Goal: Task Accomplishment & Management: Complete application form

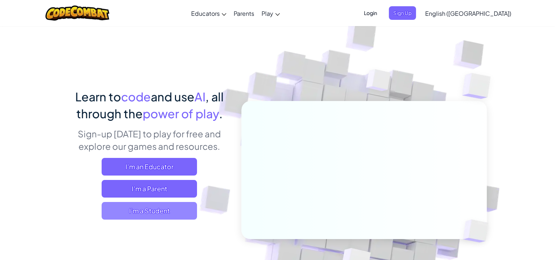
click at [138, 212] on span "I'm a Student" at bounding box center [149, 211] width 95 height 18
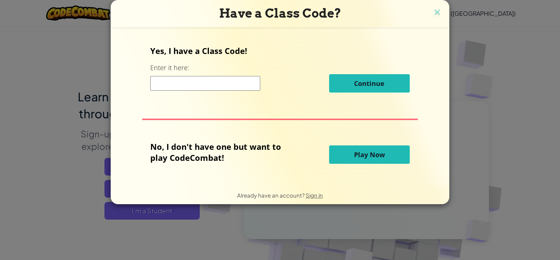
click at [365, 153] on span "Play Now" at bounding box center [369, 154] width 31 height 9
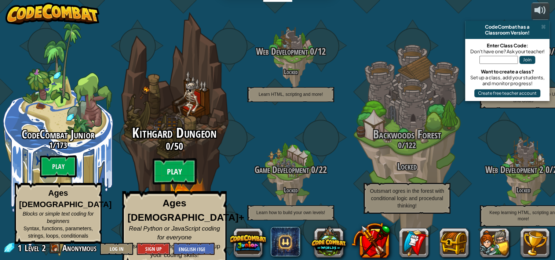
click at [178, 180] on btn "Play" at bounding box center [175, 171] width 44 height 26
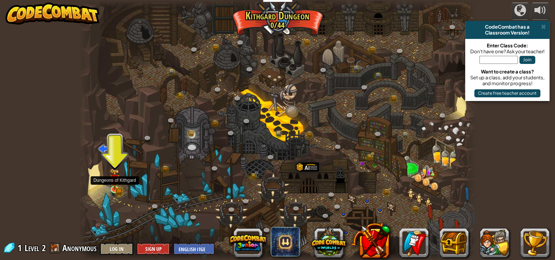
click at [115, 184] on img at bounding box center [115, 178] width 10 height 21
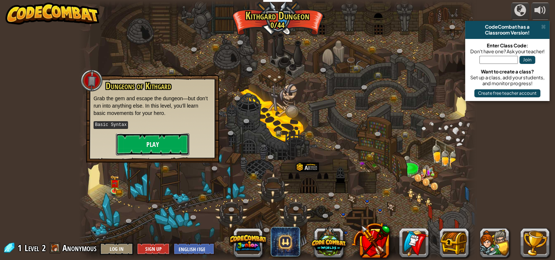
click at [136, 141] on button "Play" at bounding box center [152, 144] width 73 height 22
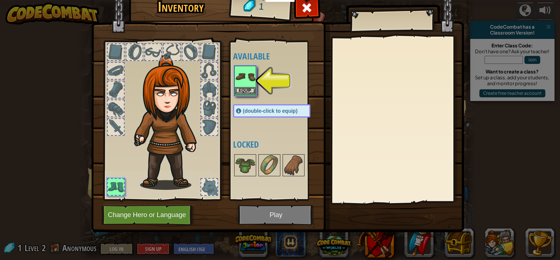
click at [244, 82] on img at bounding box center [245, 76] width 21 height 21
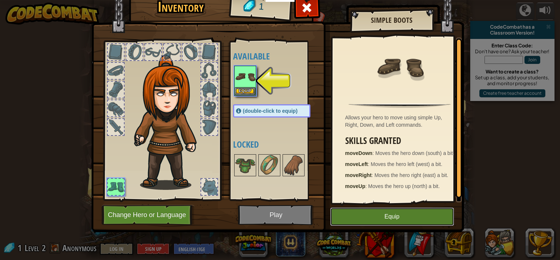
click at [365, 217] on button "Equip" at bounding box center [392, 216] width 124 height 18
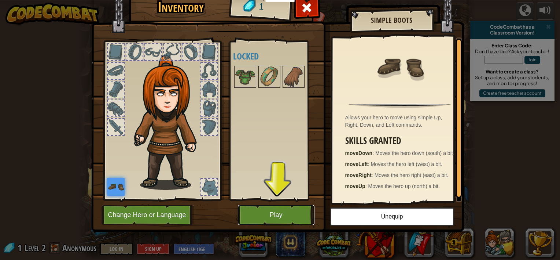
click at [292, 218] on button "Play" at bounding box center [276, 215] width 77 height 20
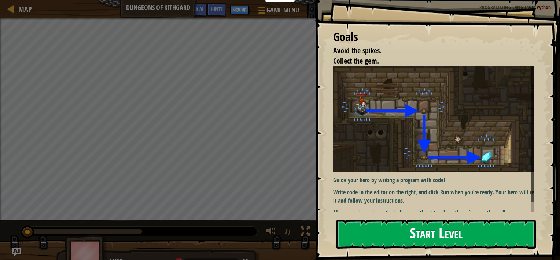
click at [384, 223] on button "Start Level" at bounding box center [437, 233] width 200 height 29
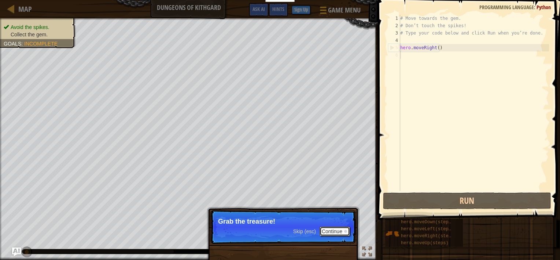
click at [329, 230] on button "Continue" at bounding box center [335, 231] width 30 height 10
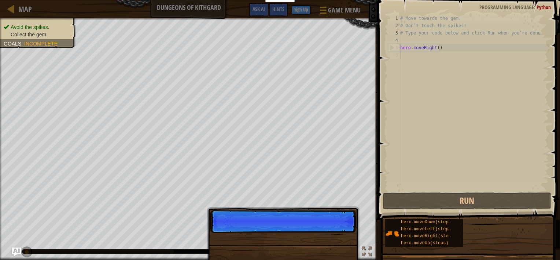
scroll to position [3, 0]
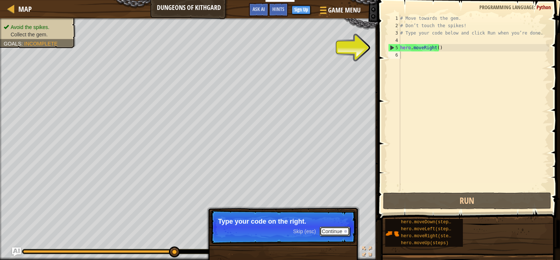
click at [333, 234] on button "Continue" at bounding box center [335, 231] width 30 height 10
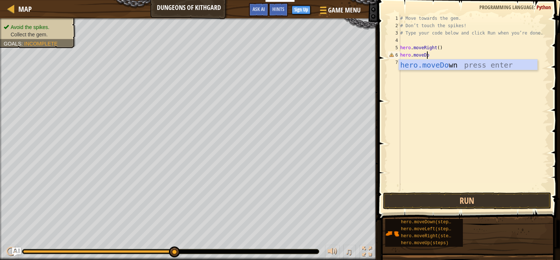
scroll to position [3, 2]
type textarea "hero.moveDown"
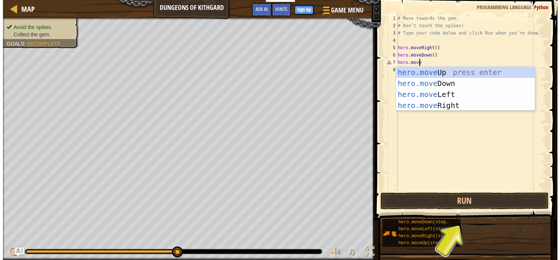
scroll to position [3, 1]
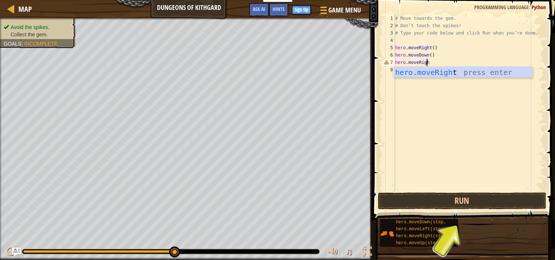
type textarea "hero.moveRight"
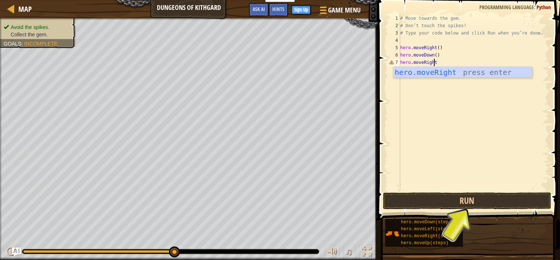
scroll to position [3, 0]
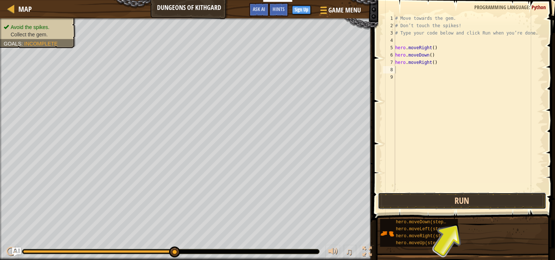
click at [464, 203] on button "Run" at bounding box center [462, 200] width 168 height 17
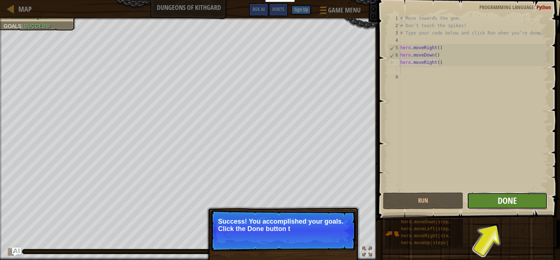
click at [503, 205] on span "Done" at bounding box center [507, 200] width 19 height 12
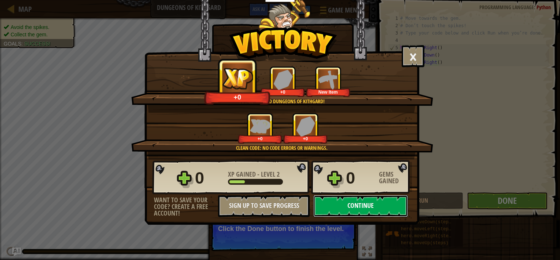
click at [384, 205] on button "Continue" at bounding box center [361, 206] width 95 height 22
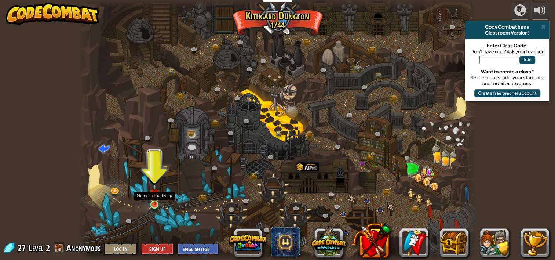
click at [154, 200] on img at bounding box center [155, 194] width 10 height 22
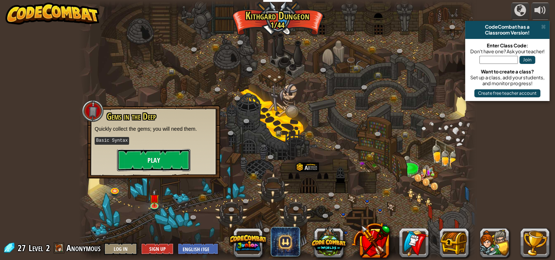
click at [152, 154] on button "Play" at bounding box center [153, 160] width 73 height 22
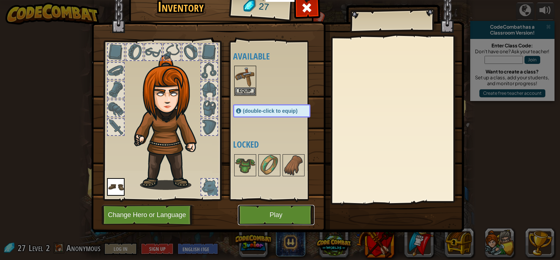
click at [274, 217] on button "Play" at bounding box center [276, 215] width 77 height 20
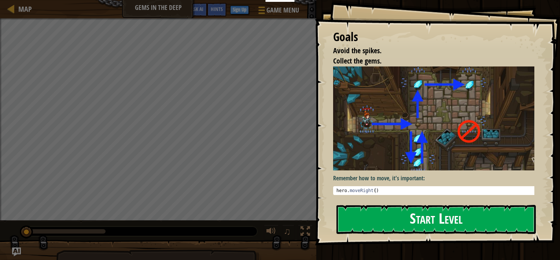
click at [368, 141] on img at bounding box center [436, 118] width 207 height 104
click at [378, 211] on button "Start Level" at bounding box center [437, 219] width 200 height 29
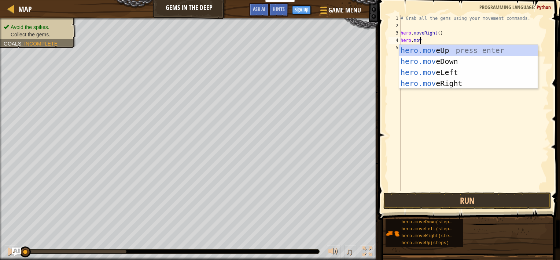
scroll to position [3, 1]
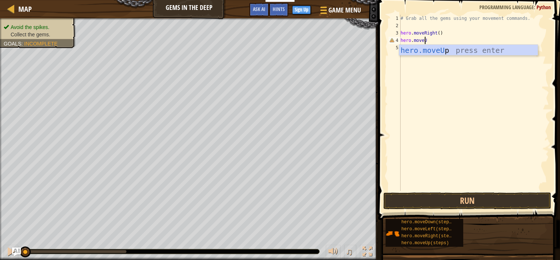
type textarea "hero.moveUp"
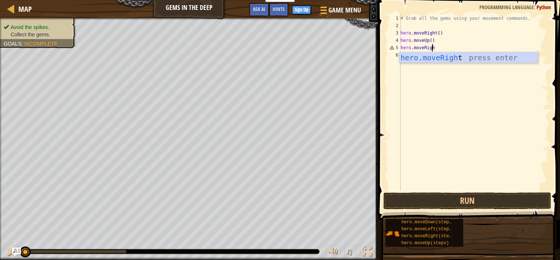
type textarea "hero.moveRight"
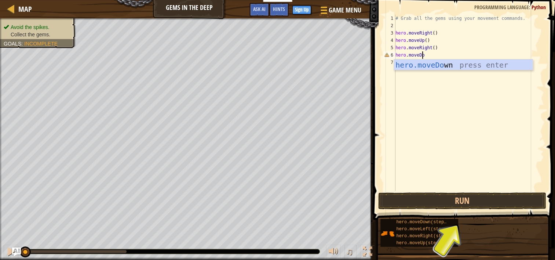
scroll to position [3, 2]
type textarea "hero.moveDown"
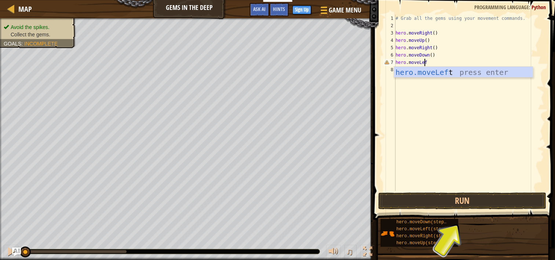
type textarea "hero.moveLeft"
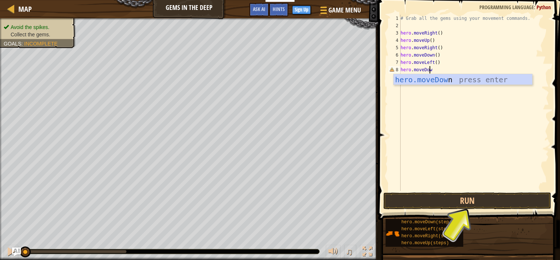
type textarea "hero.moveDown"
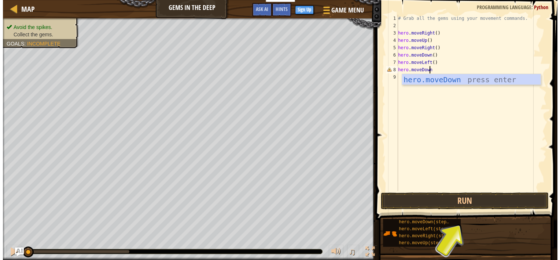
scroll to position [3, 0]
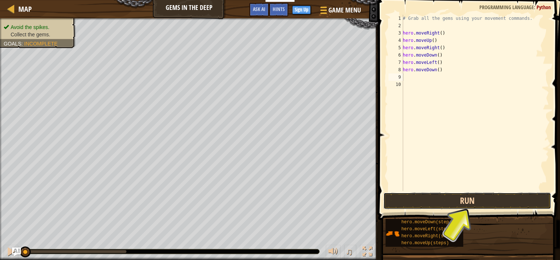
click at [412, 198] on button "Run" at bounding box center [468, 200] width 168 height 17
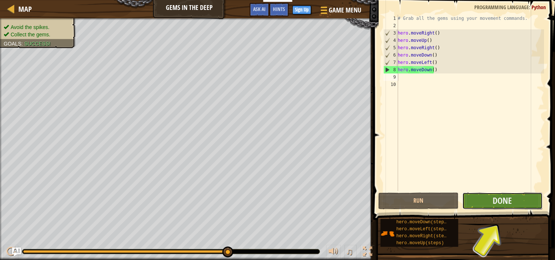
click at [492, 203] on button "Done" at bounding box center [502, 200] width 80 height 17
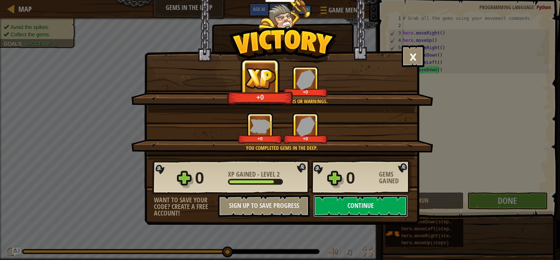
click at [372, 208] on button "Continue" at bounding box center [361, 206] width 95 height 22
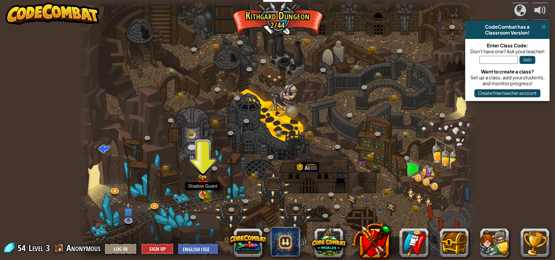
click at [202, 191] on img at bounding box center [203, 184] width 10 height 21
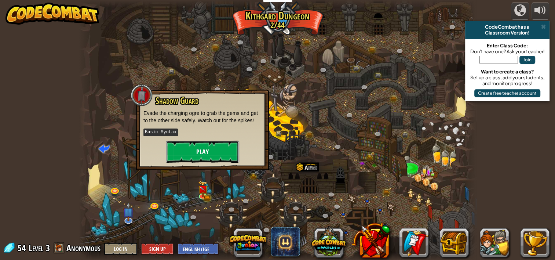
click at [203, 148] on button "Play" at bounding box center [202, 151] width 73 height 22
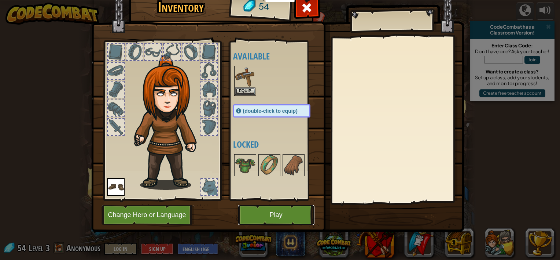
click at [277, 222] on button "Play" at bounding box center [276, 215] width 77 height 20
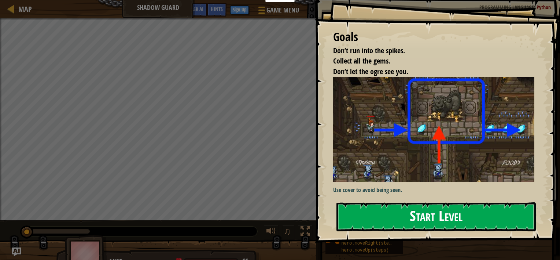
click at [377, 207] on button "Start Level" at bounding box center [437, 216] width 200 height 29
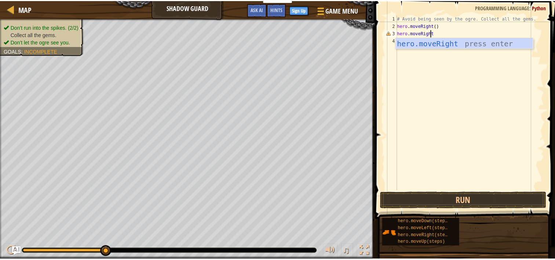
scroll to position [3, 3]
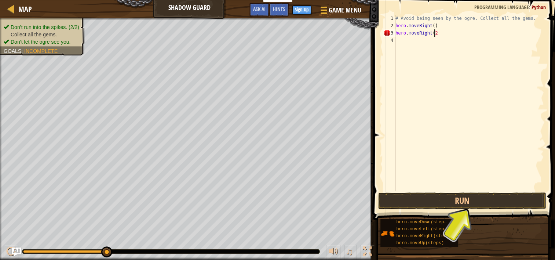
type textarea "hero.moveRight(2)"
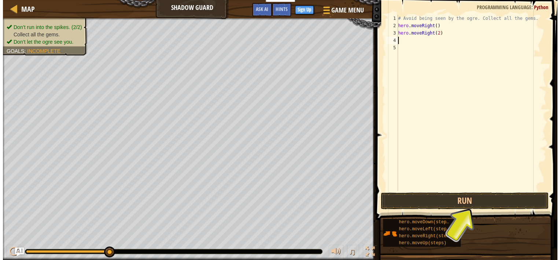
scroll to position [3, 0]
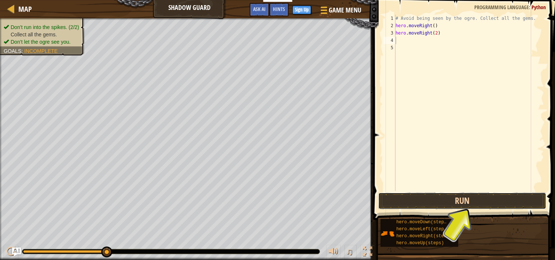
click at [499, 200] on button "Run" at bounding box center [462, 200] width 168 height 17
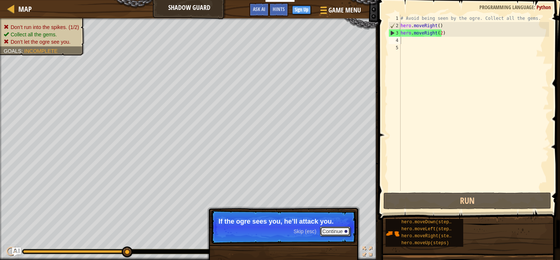
click at [336, 232] on button "Continue" at bounding box center [335, 231] width 30 height 10
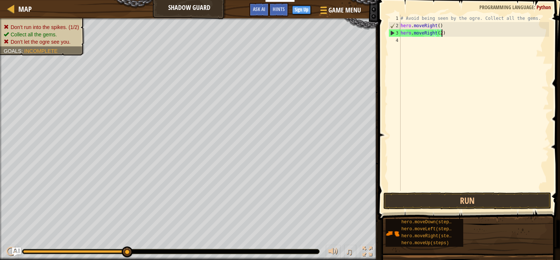
click at [459, 36] on div "# Avoid being seen by the ogre. Collect all the gems. hero . moveRight ( ) hero…" at bounding box center [474, 110] width 150 height 191
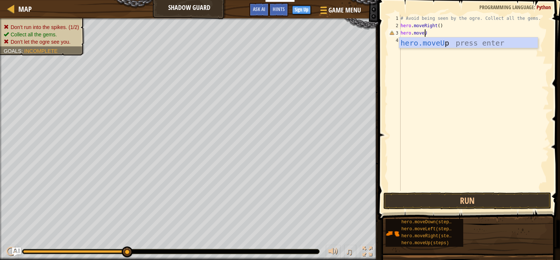
type textarea "hero.moveUp"
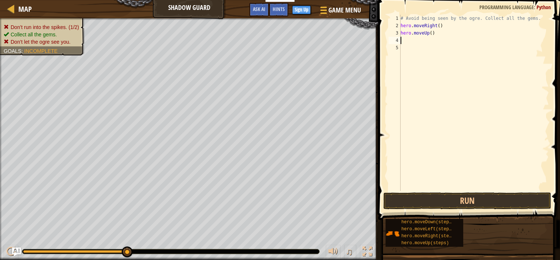
type textarea "m"
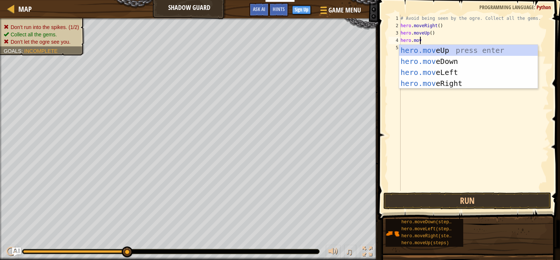
scroll to position [3, 1]
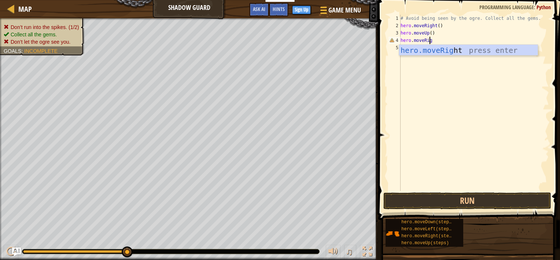
type textarea "hero.moveRight"
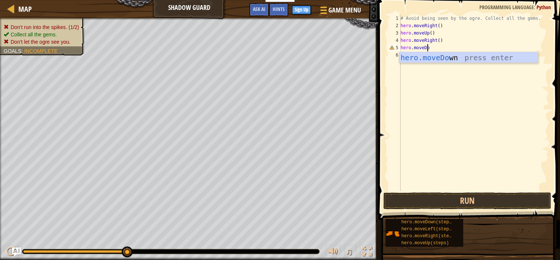
scroll to position [3, 2]
type textarea "hero.moveDown"
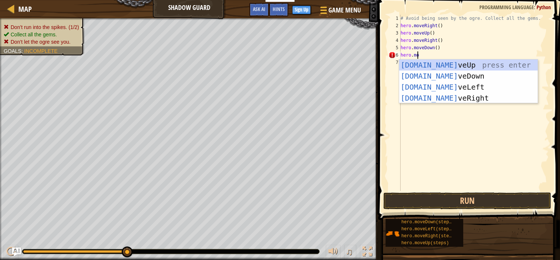
scroll to position [3, 1]
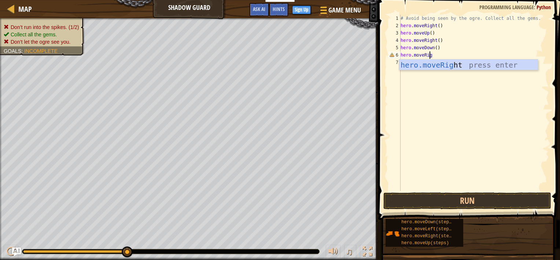
type textarea "hero.moveRight"
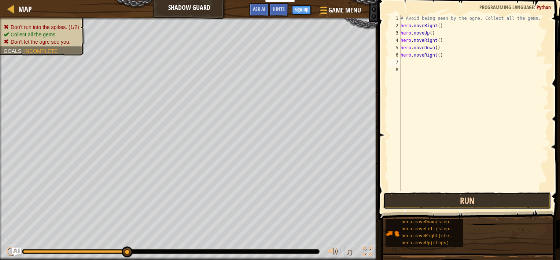
click at [465, 204] on button "Run" at bounding box center [468, 200] width 168 height 17
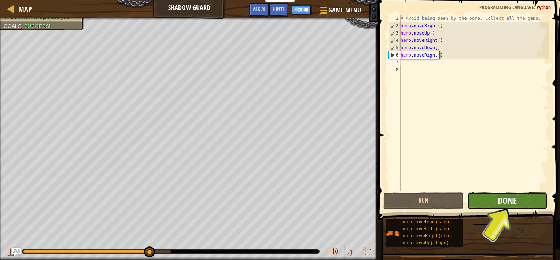
click at [495, 198] on button "Done" at bounding box center [508, 200] width 80 height 17
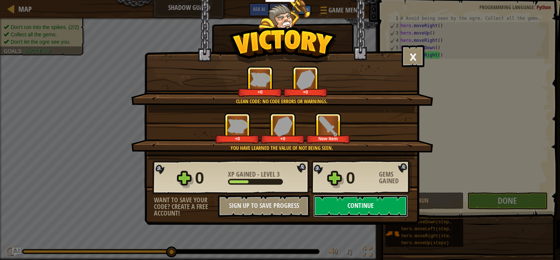
click at [368, 207] on button "Continue" at bounding box center [361, 206] width 95 height 22
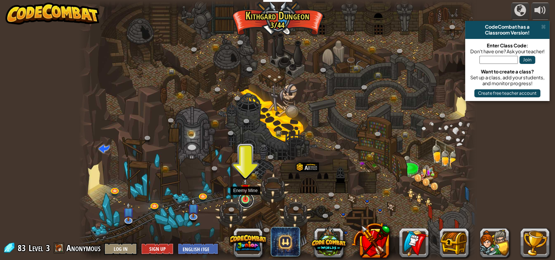
click at [246, 201] on link at bounding box center [246, 200] width 15 height 15
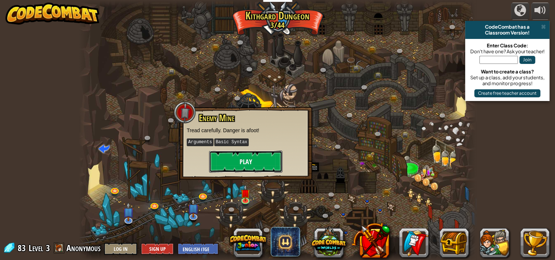
click at [245, 157] on button "Play" at bounding box center [245, 161] width 73 height 22
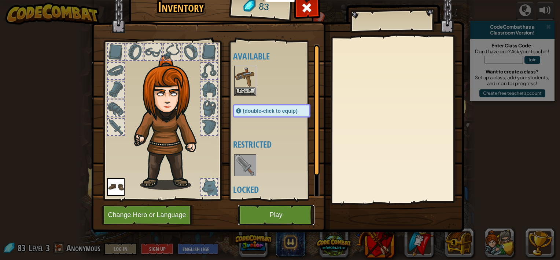
click at [274, 210] on button "Play" at bounding box center [276, 215] width 77 height 20
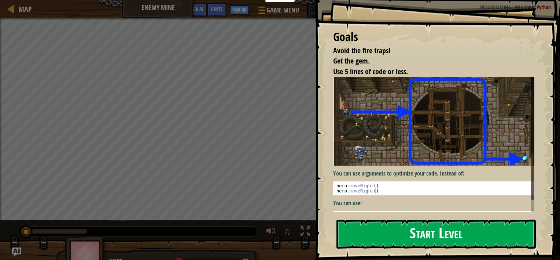
click at [392, 230] on button "Start Level" at bounding box center [437, 233] width 200 height 29
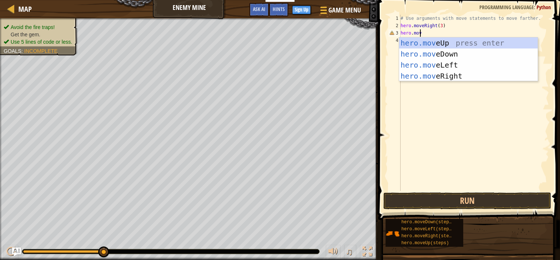
scroll to position [3, 1]
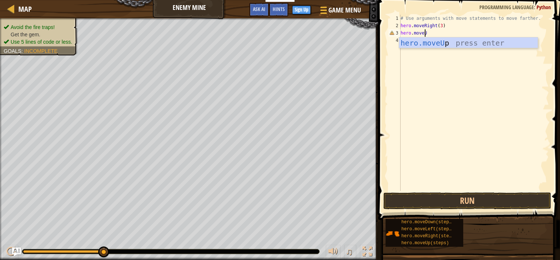
type textarea "hero.moveUp"
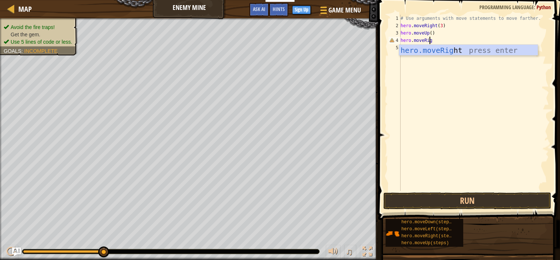
type textarea "hero.moveRight"
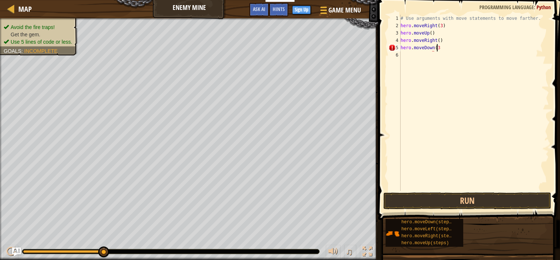
scroll to position [3, 3]
type textarea "hero.moveDown(3)"
type textarea "hero.moveRight(2)"
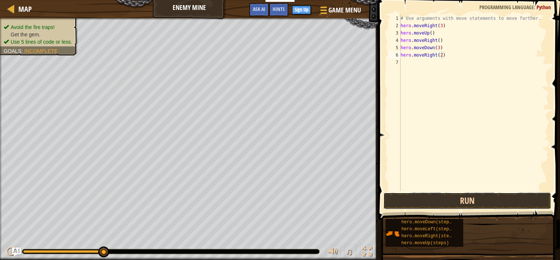
click at [419, 195] on button "Run" at bounding box center [468, 200] width 168 height 17
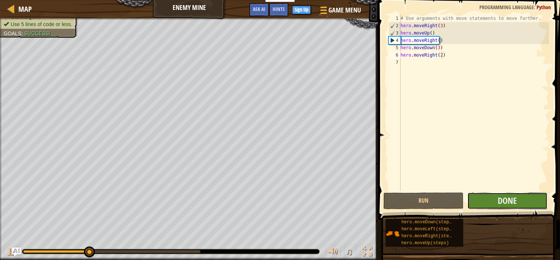
click at [482, 200] on button "Done" at bounding box center [508, 200] width 80 height 17
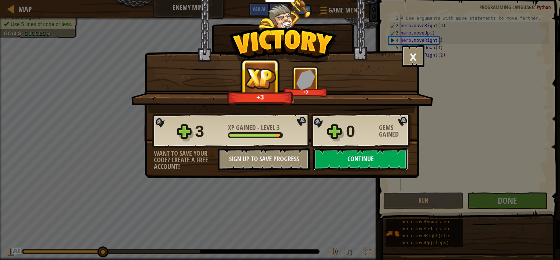
click at [392, 158] on button "Continue" at bounding box center [361, 159] width 95 height 22
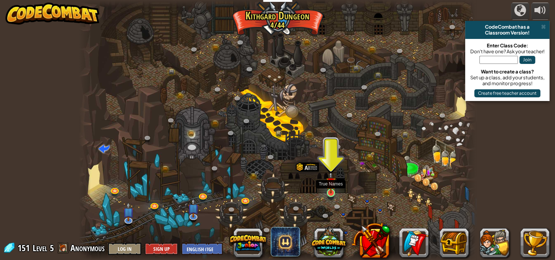
click at [332, 190] on img at bounding box center [331, 182] width 10 height 22
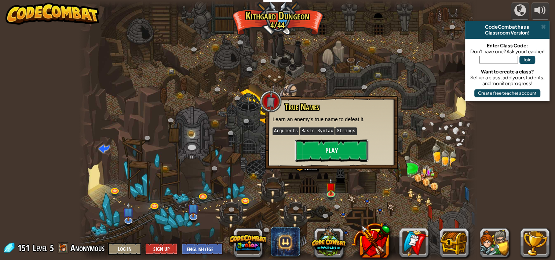
click at [327, 148] on button "Play" at bounding box center [331, 150] width 73 height 22
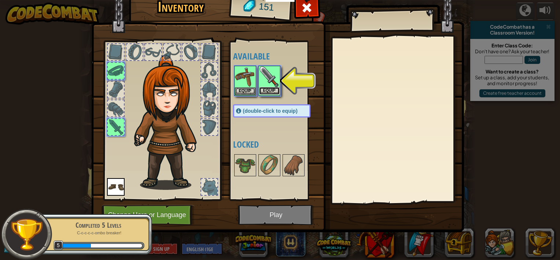
click at [271, 88] on button "Equip" at bounding box center [269, 91] width 21 height 8
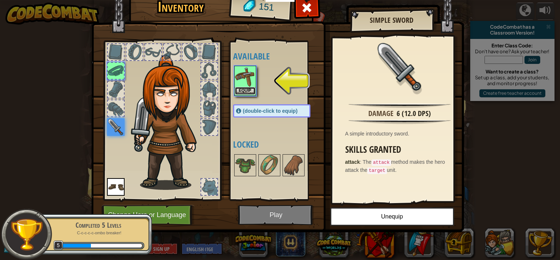
click at [244, 89] on button "Equip" at bounding box center [245, 91] width 21 height 8
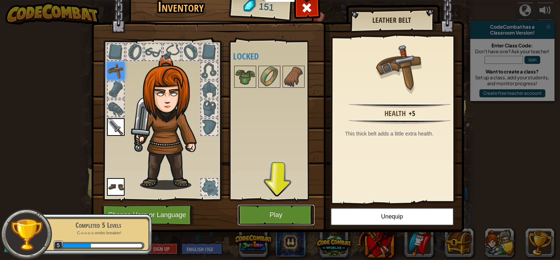
click at [293, 215] on button "Play" at bounding box center [276, 215] width 77 height 20
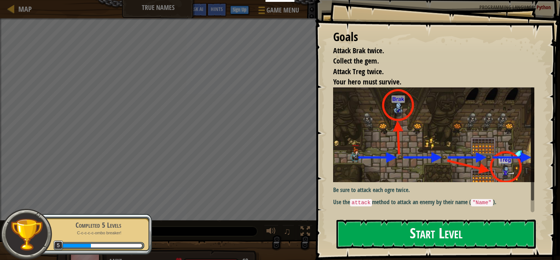
click at [358, 235] on button "Start Level" at bounding box center [437, 233] width 200 height 29
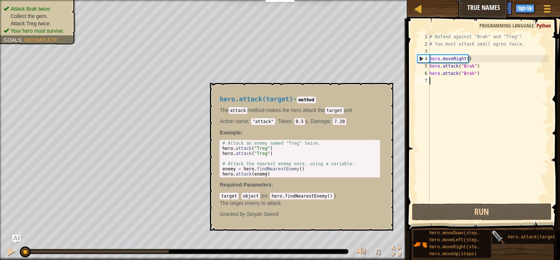
scroll to position [0, 20]
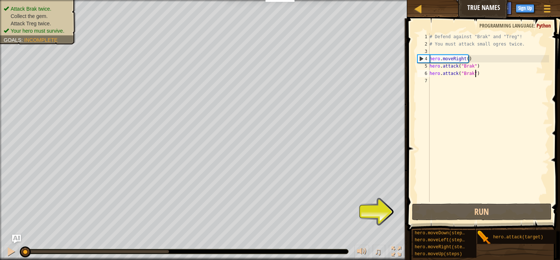
click at [487, 71] on div "# Defend against "Brak" and "Treg"! # You must attack small ogres twice. hero .…" at bounding box center [488, 124] width 121 height 183
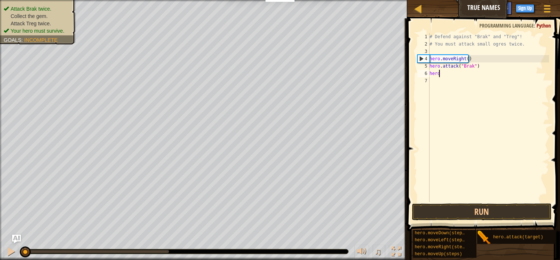
type textarea "h"
click at [485, 65] on div "# Defend against "Brak" and "Treg"! # You must attack small ogres twice. hero .…" at bounding box center [488, 124] width 121 height 183
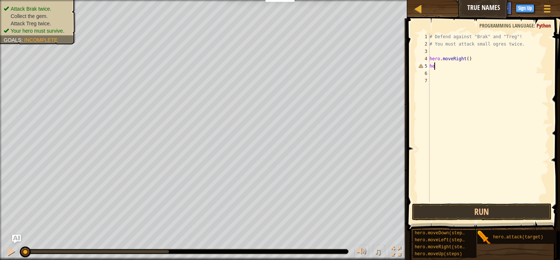
type textarea "h"
click at [459, 214] on button "Run" at bounding box center [482, 211] width 140 height 17
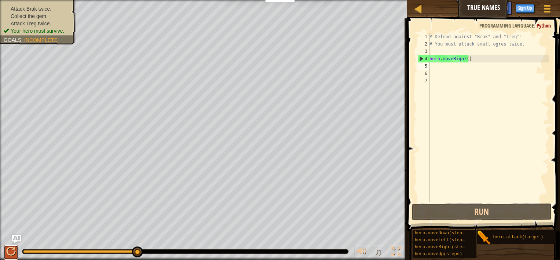
click at [11, 248] on div at bounding box center [11, 251] width 10 height 10
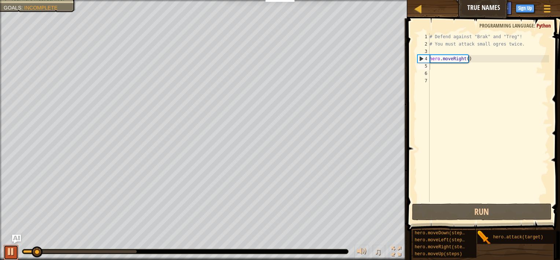
click at [11, 248] on div at bounding box center [11, 251] width 10 height 10
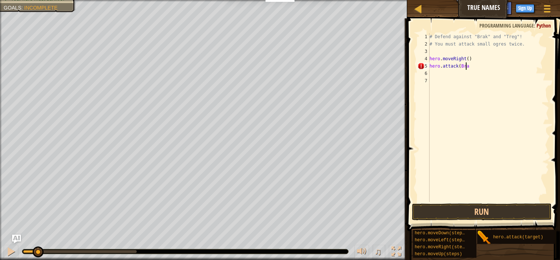
scroll to position [3, 3]
type textarea "hero.attack(Brak)"
click at [450, 76] on div "# Defend against "Brak" and "Treg"! # You must attack small ogres twice. hero .…" at bounding box center [488, 124] width 121 height 183
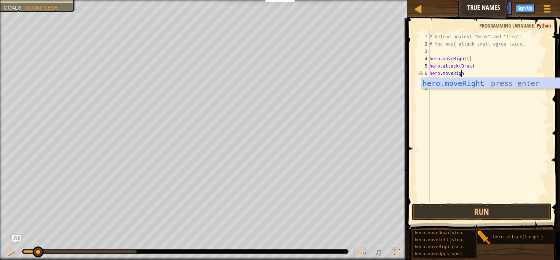
type textarea "hero.moveRight"
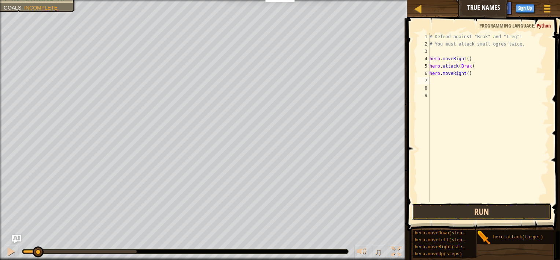
click at [500, 216] on button "Run" at bounding box center [482, 211] width 140 height 17
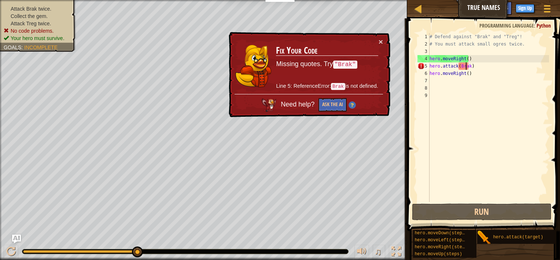
click at [467, 63] on div "# Defend against "Brak" and "Treg"! # You must attack small ogres twice. hero .…" at bounding box center [488, 124] width 121 height 183
click at [470, 67] on div "# Defend against "Brak" and "Treg"! # You must attack small ogres twice. hero .…" at bounding box center [488, 124] width 121 height 183
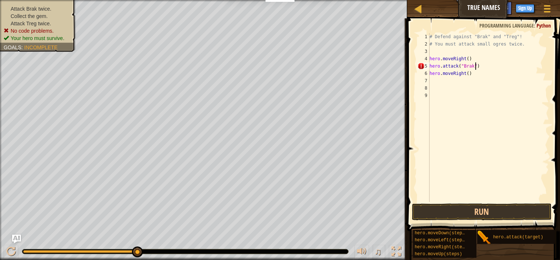
scroll to position [3, 3]
type textarea "hero.attack("Brak")"
click at [471, 210] on button "Run" at bounding box center [482, 211] width 140 height 17
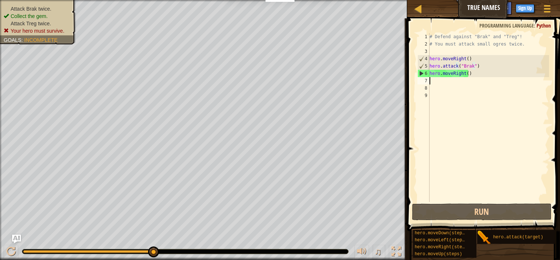
click at [473, 78] on div "# Defend against "Brak" and "Treg"! # You must attack small ogres twice. hero .…" at bounding box center [488, 124] width 121 height 183
click at [474, 71] on div "# Defend against "Brak" and "Treg"! # You must attack small ogres twice. hero .…" at bounding box center [488, 124] width 121 height 183
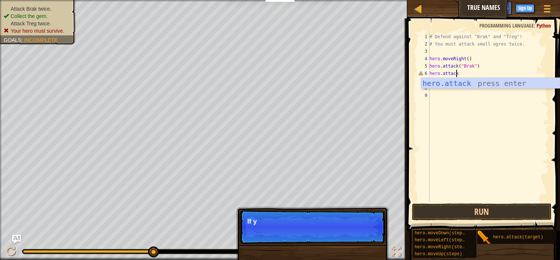
scroll to position [3, 2]
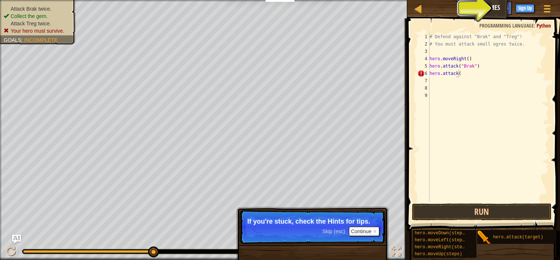
click at [485, 14] on button "Ask AI" at bounding box center [483, 8] width 20 height 14
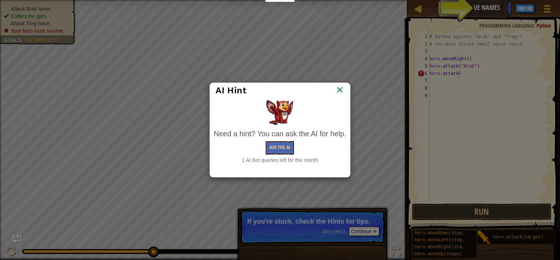
click at [343, 94] on img at bounding box center [340, 90] width 10 height 11
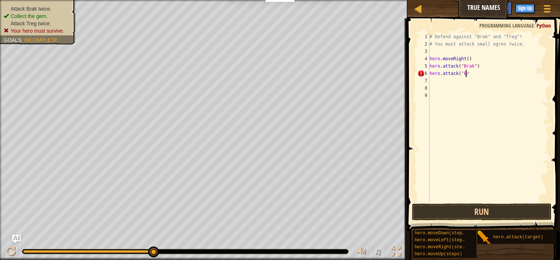
scroll to position [3, 3]
type textarea "hero.attack("Brak")"
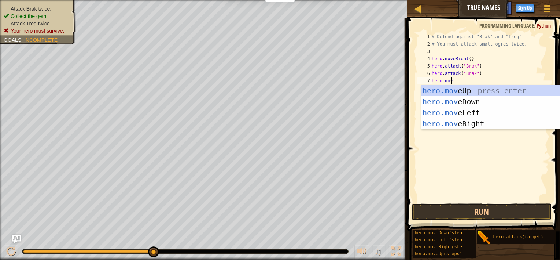
scroll to position [3, 1]
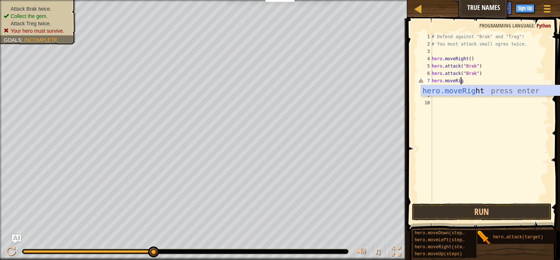
type textarea "hero.moveRight"
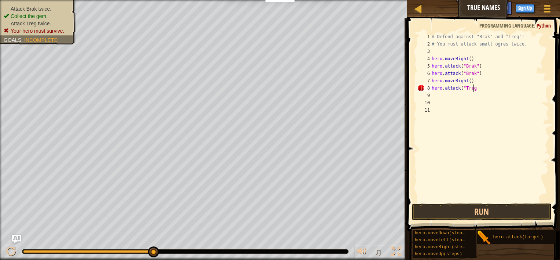
scroll to position [3, 3]
type textarea "hero.attack("Treg")"
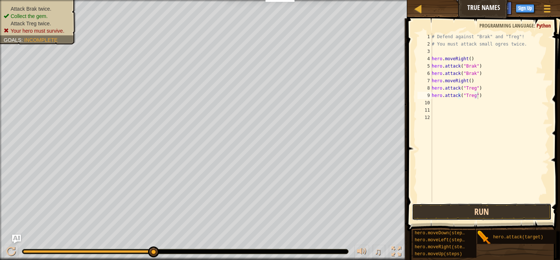
click at [443, 207] on button "Run" at bounding box center [482, 211] width 140 height 17
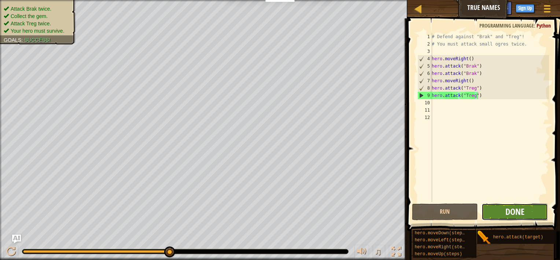
click at [511, 210] on span "Done" at bounding box center [515, 211] width 19 height 12
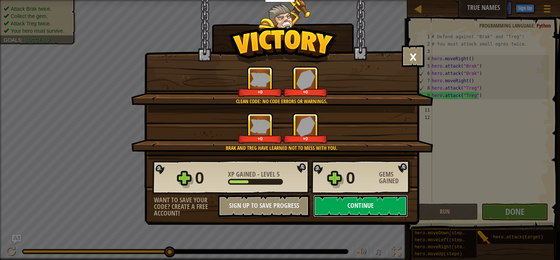
click at [378, 208] on button "Continue" at bounding box center [361, 206] width 95 height 22
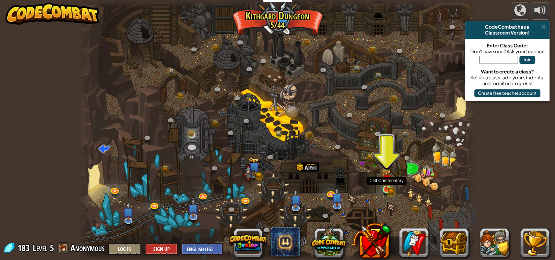
click at [384, 186] on img at bounding box center [386, 178] width 10 height 21
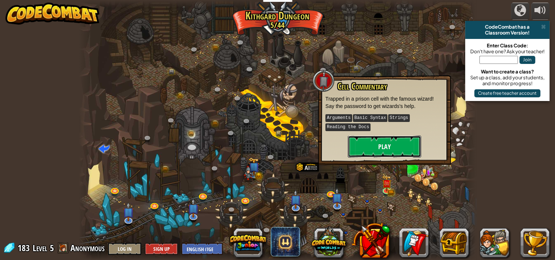
click at [379, 142] on button "Play" at bounding box center [384, 146] width 73 height 22
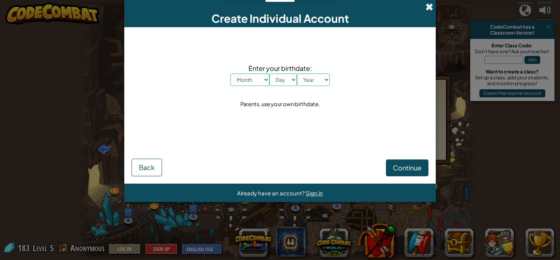
click at [430, 4] on span at bounding box center [430, 7] width 8 height 8
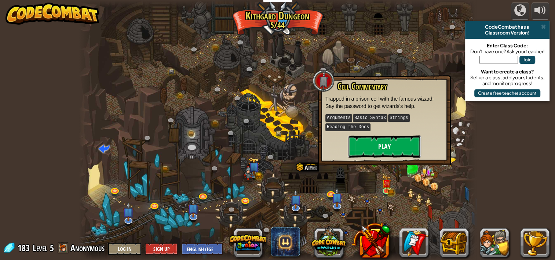
click at [367, 151] on button "Play" at bounding box center [384, 146] width 73 height 22
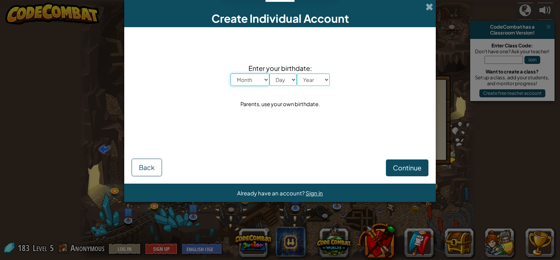
click at [258, 82] on select "Month January February March April May June July August September October Novem…" at bounding box center [250, 79] width 39 height 12
select select "4"
click at [231, 73] on select "Month January February March April May June July August September October Novem…" at bounding box center [250, 79] width 39 height 12
click at [284, 82] on select "Day 1 2 3 4 5 6 7 8 9 10 11 12 13 14 15 16 17 18 19 20 21 22 23 24 25 26 27 28 …" at bounding box center [284, 79] width 28 height 12
select select "12"
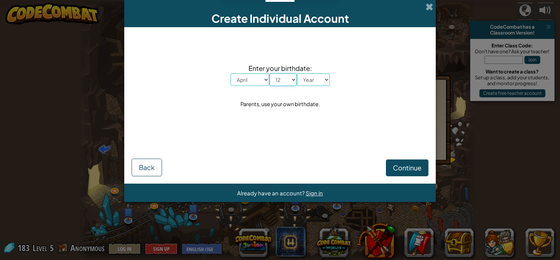
click at [270, 73] on select "Day 1 2 3 4 5 6 7 8 9 10 11 12 13 14 15 16 17 18 19 20 21 22 23 24 25 26 27 28 …" at bounding box center [284, 79] width 28 height 12
click at [312, 77] on select "Year 2025 2024 2023 2022 2021 2020 2019 2018 2017 2016 2015 2014 2013 2012 2011…" at bounding box center [313, 79] width 33 height 12
select select "2007"
click at [297, 73] on select "Year 2025 2024 2023 2022 2021 2020 2019 2018 2017 2016 2015 2014 2013 2012 2011…" at bounding box center [313, 79] width 33 height 12
click at [403, 165] on span "Continue" at bounding box center [407, 167] width 29 height 8
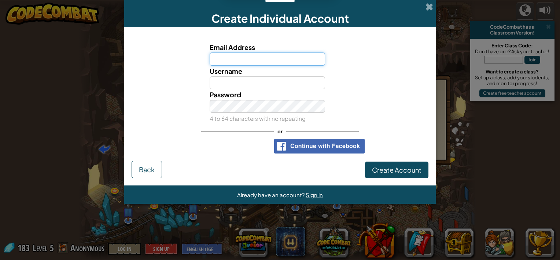
click at [255, 59] on input "Email Address" at bounding box center [268, 58] width 116 height 13
type input "esthernjy2007@gmail.com"
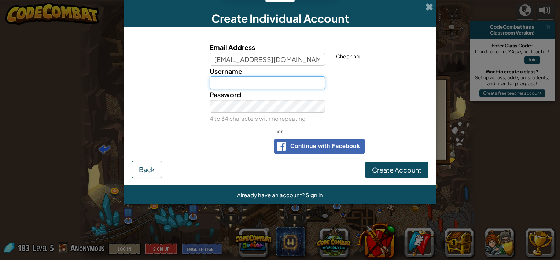
click at [219, 84] on input "Username" at bounding box center [268, 82] width 116 height 13
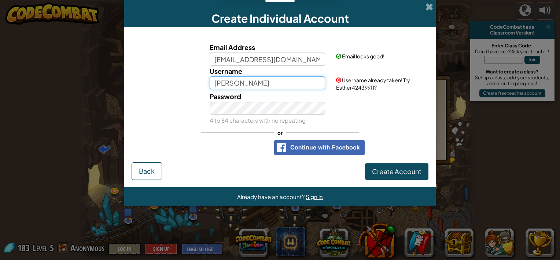
click at [245, 82] on input "Esther" at bounding box center [268, 82] width 116 height 13
type input "E"
type input "En_12"
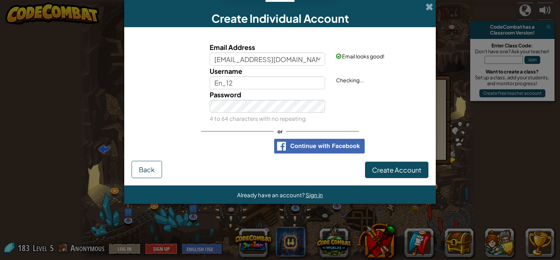
click at [304, 99] on div "Password 4 to 64 characters with no repeating" at bounding box center [267, 106] width 127 height 34
click at [387, 164] on button "Create Account" at bounding box center [396, 169] width 63 height 17
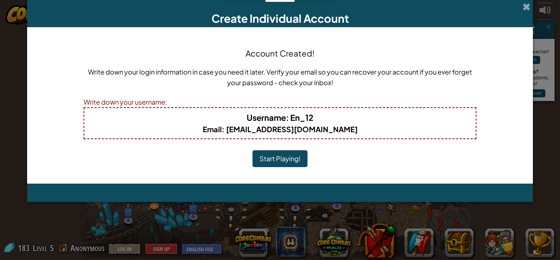
click at [295, 158] on button "Start Playing!" at bounding box center [280, 158] width 55 height 17
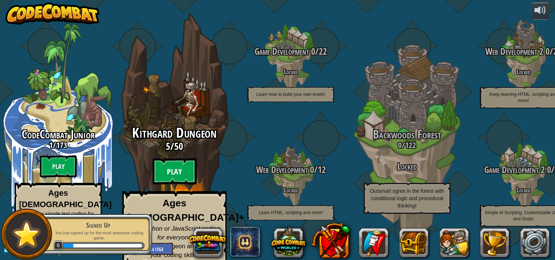
click at [177, 173] on btn "Play" at bounding box center [175, 171] width 44 height 26
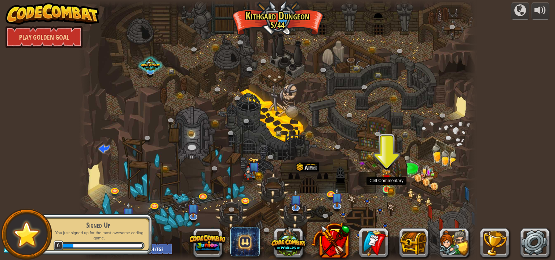
click at [386, 185] on img at bounding box center [386, 178] width 10 height 21
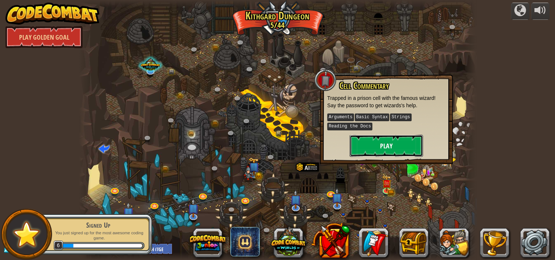
click at [377, 145] on button "Play" at bounding box center [386, 146] width 73 height 22
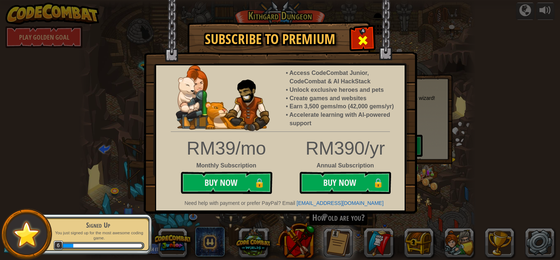
click at [356, 33] on div at bounding box center [362, 39] width 23 height 23
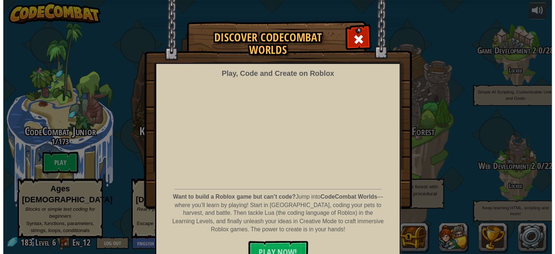
scroll to position [13, 0]
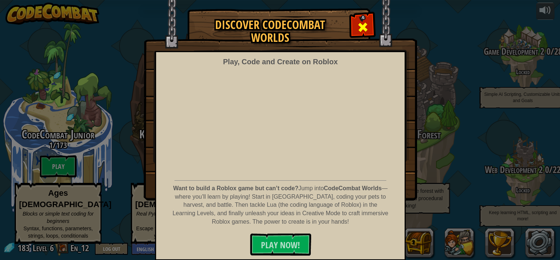
click at [364, 15] on div at bounding box center [362, 26] width 23 height 23
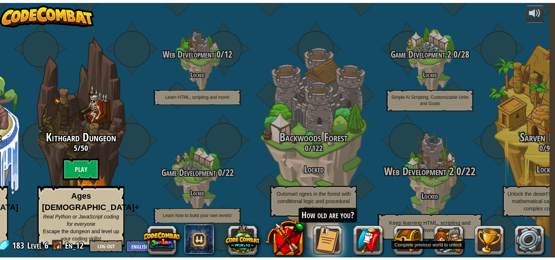
scroll to position [0, 0]
